Goal: Find specific page/section: Find specific page/section

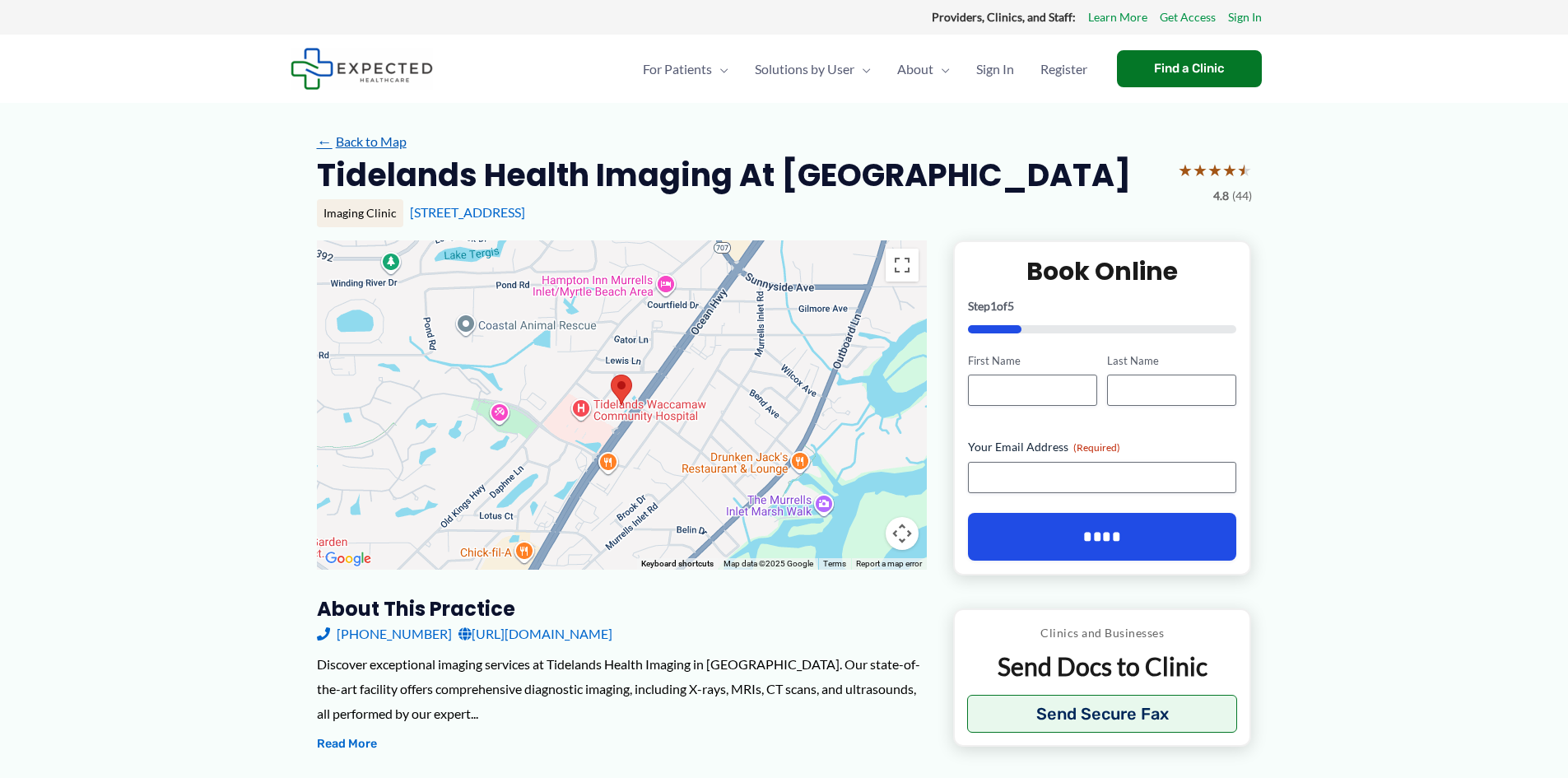
click at [383, 139] on link "← Back to Map" at bounding box center [362, 141] width 89 height 25
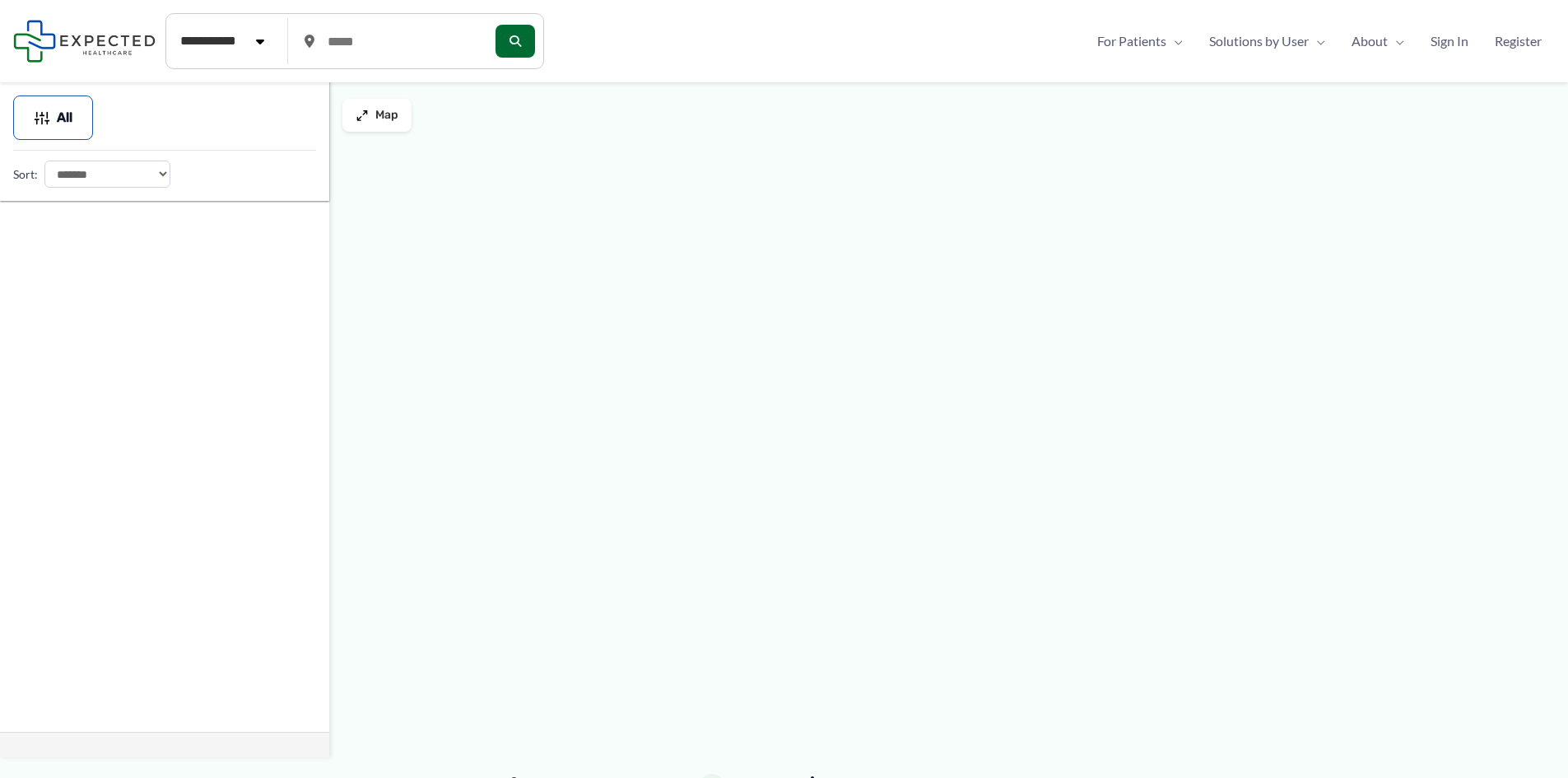
type input "*****"
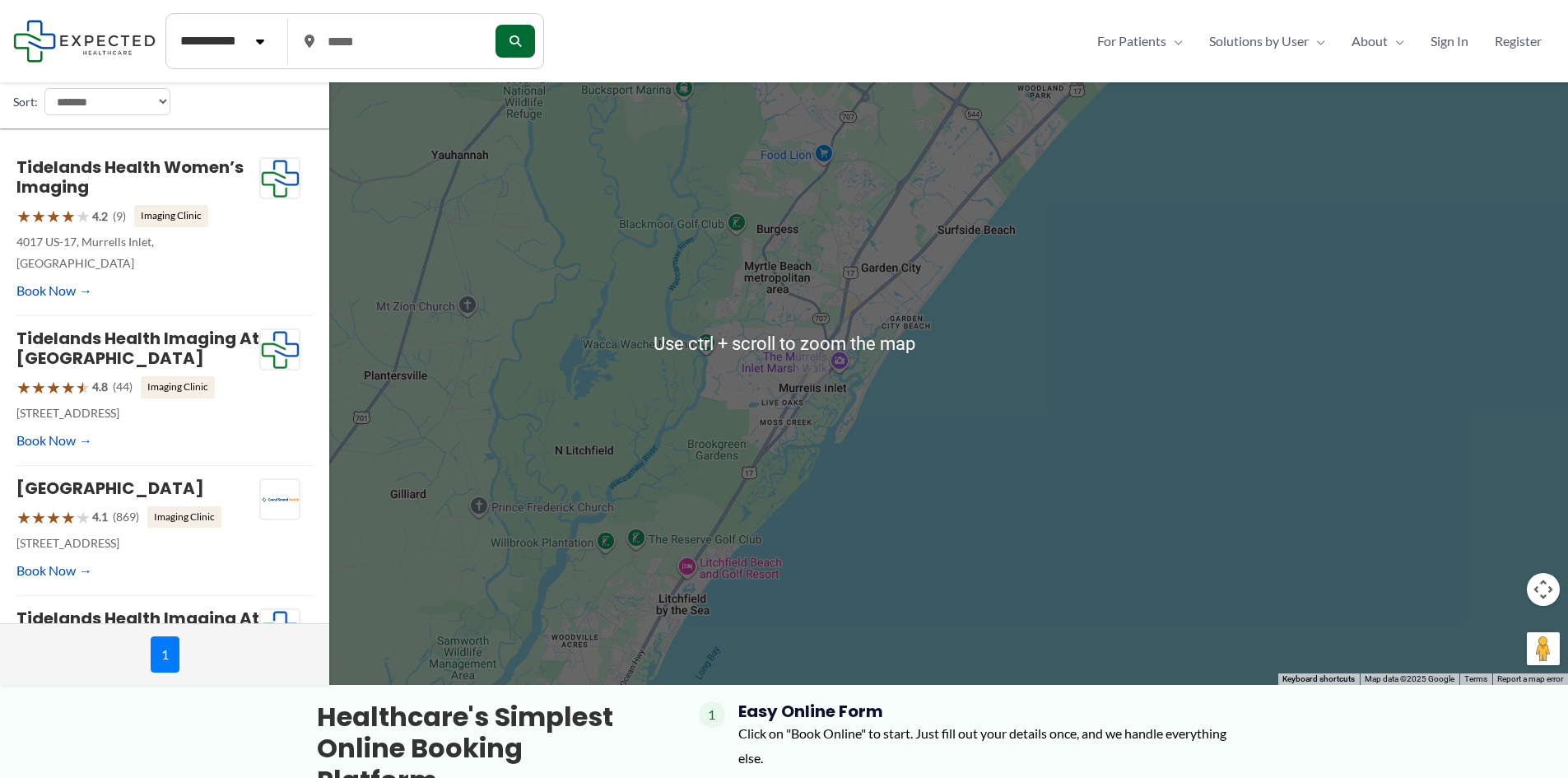
scroll to position [83, 0]
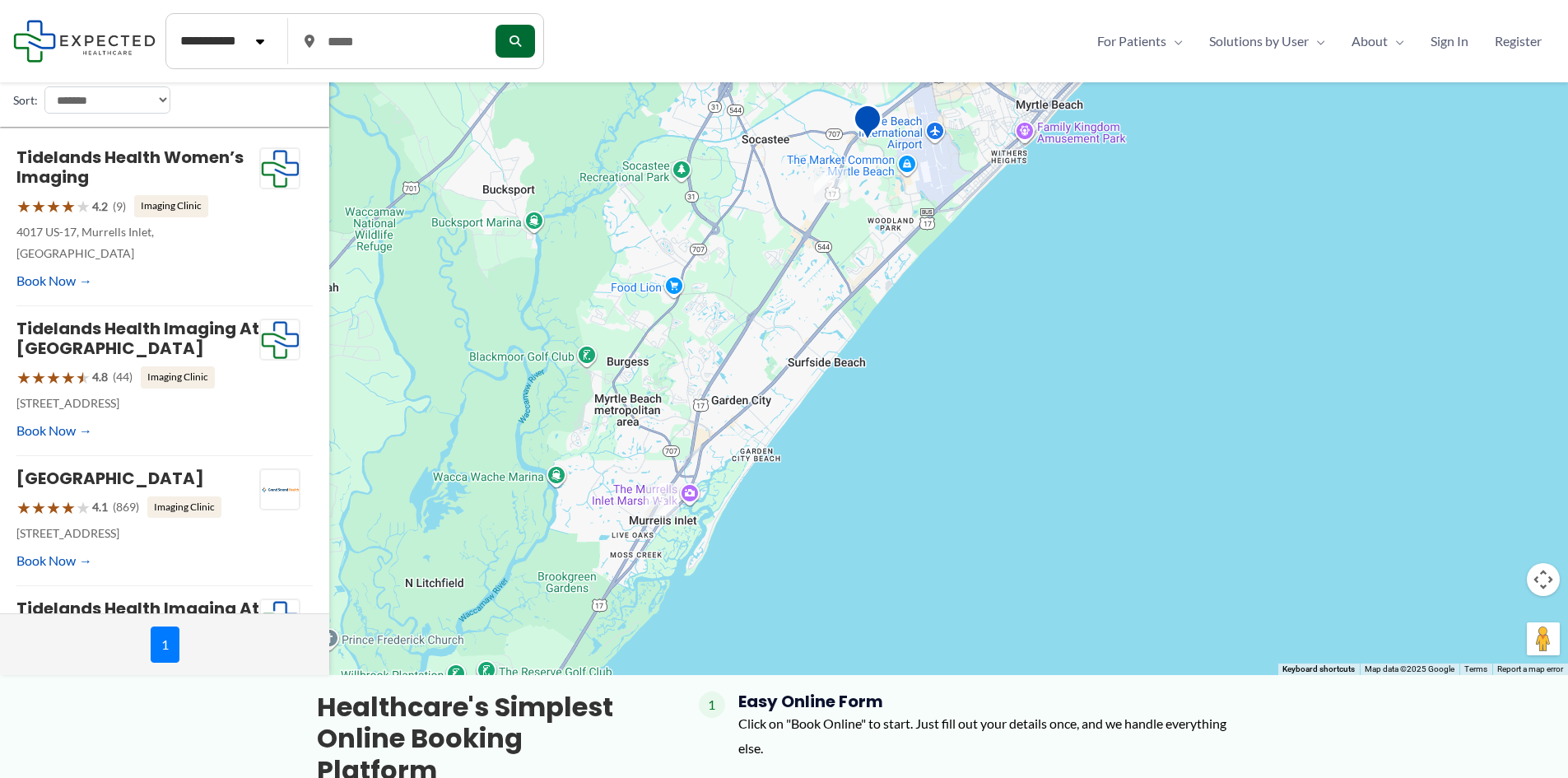
drag, startPoint x: 1034, startPoint y: 417, endPoint x: 884, endPoint y: 557, distance: 205.2
click at [884, 557] on div at bounding box center [784, 333] width 1568 height 683
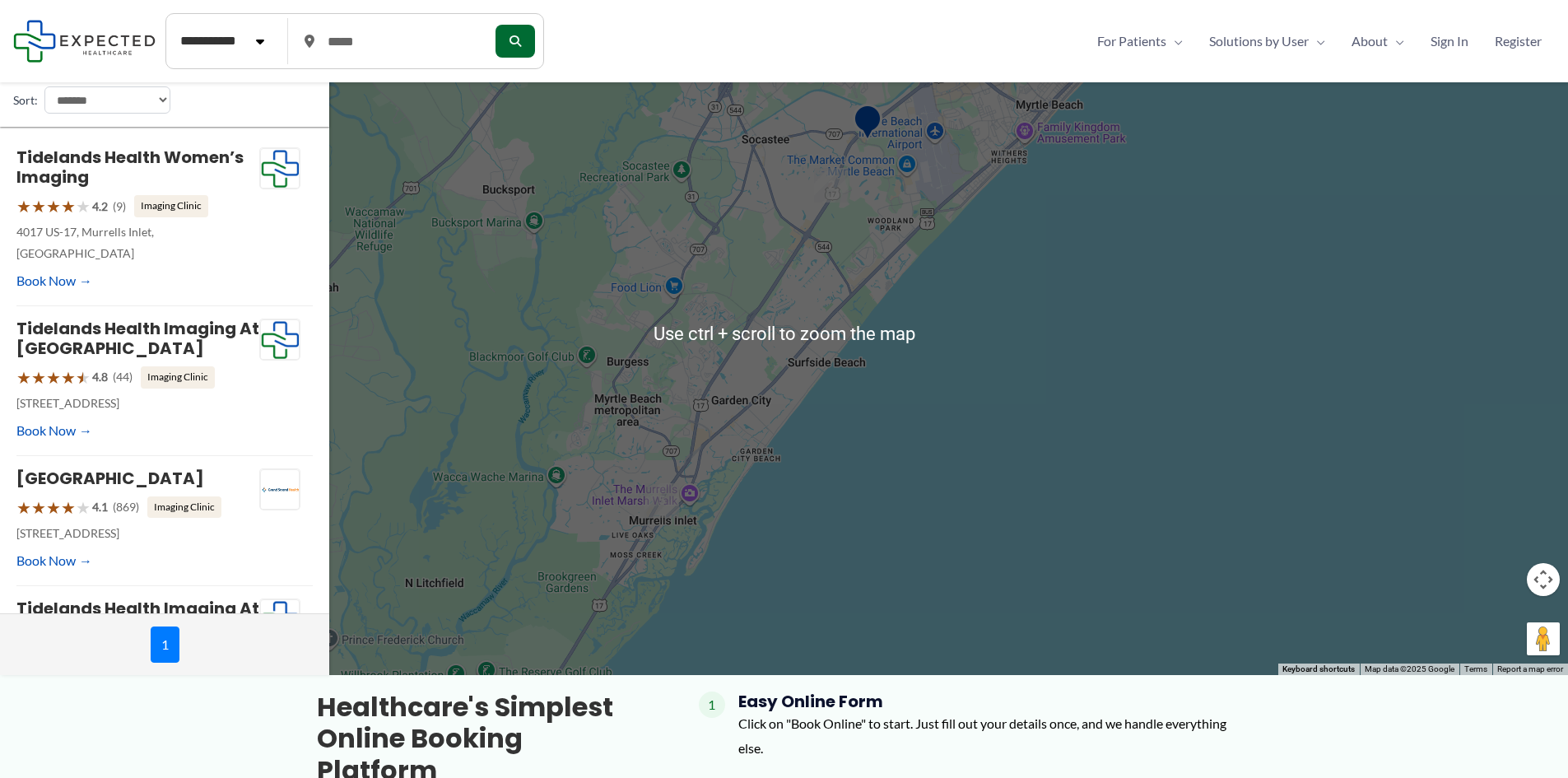
scroll to position [0, 0]
